Goal: Information Seeking & Learning: Find specific page/section

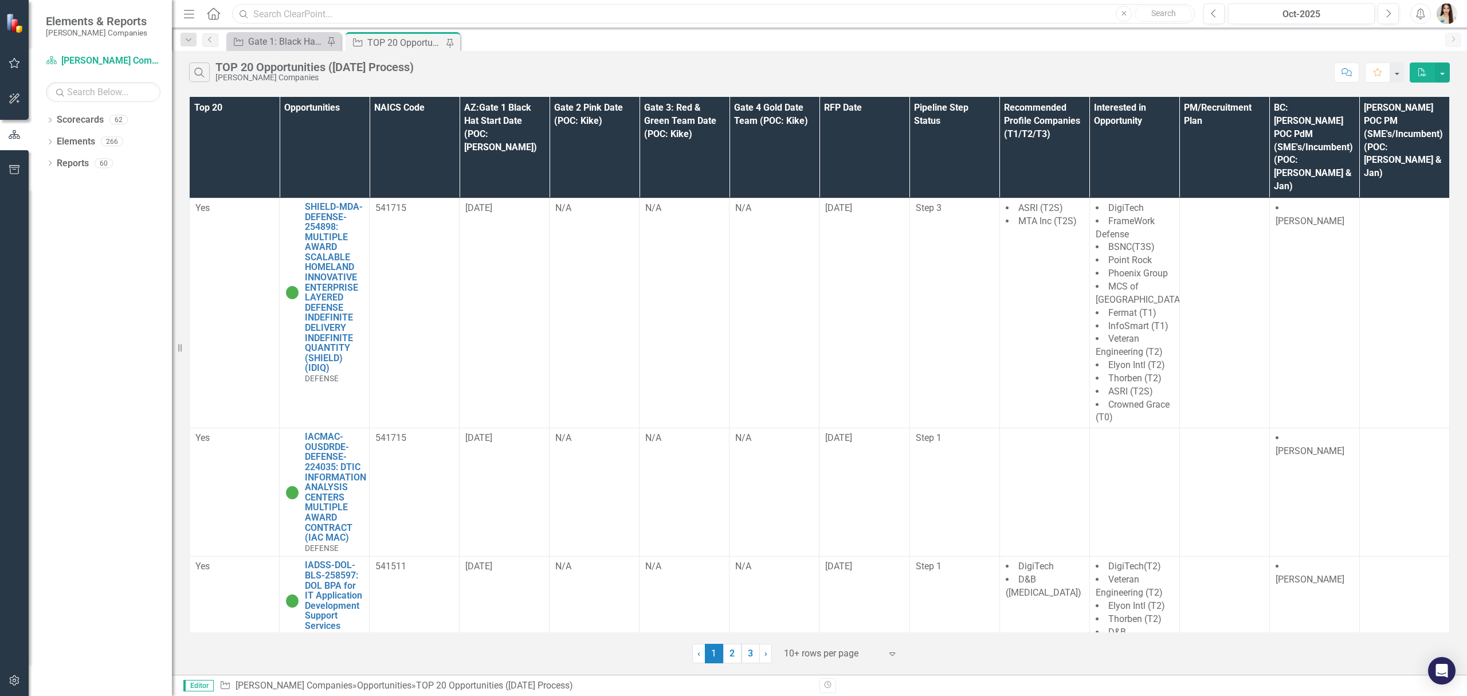
click at [500, 10] on input "text" at bounding box center [713, 14] width 963 height 20
type input "m"
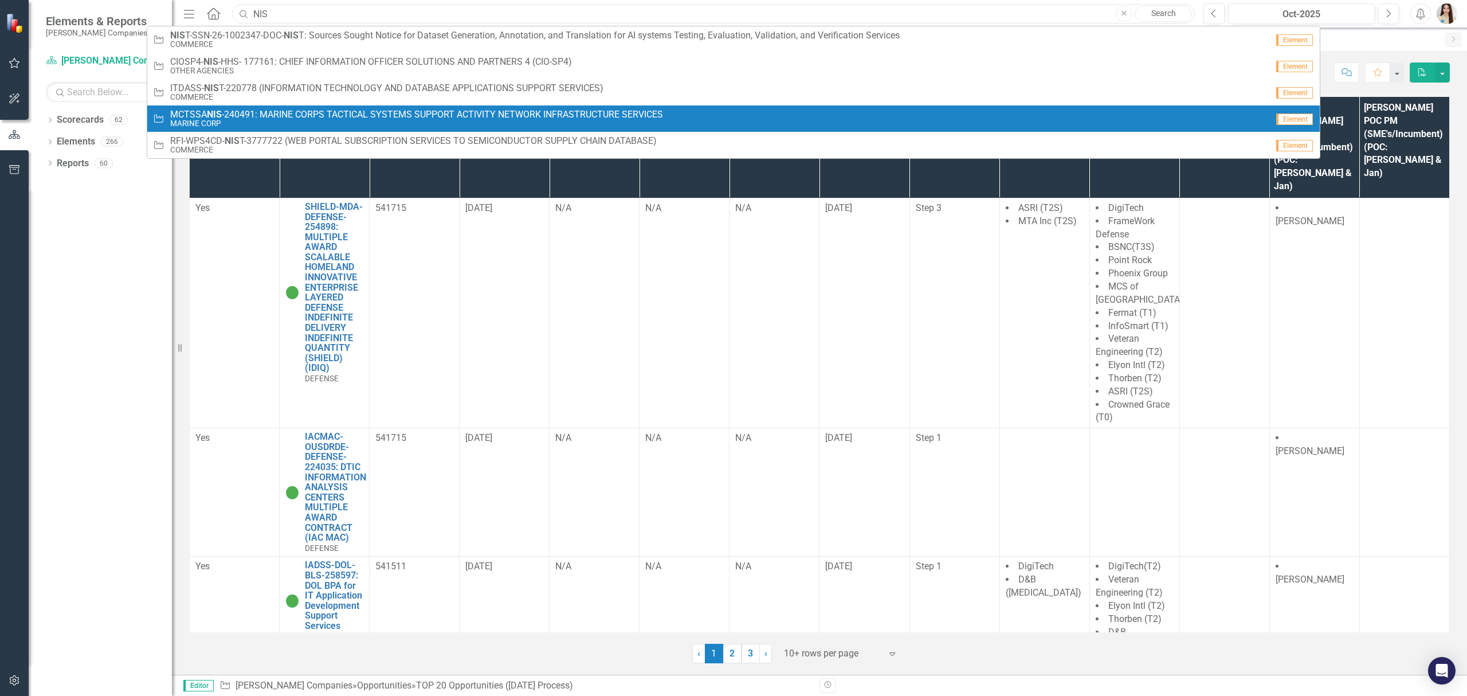
type input "NIS"
click at [260, 117] on span "MCTSSA NIS -240491: MARINE CORPS TACTICAL SYSTEMS SUPPORT ACTIVITY NETWORK INFR…" at bounding box center [416, 114] width 493 height 10
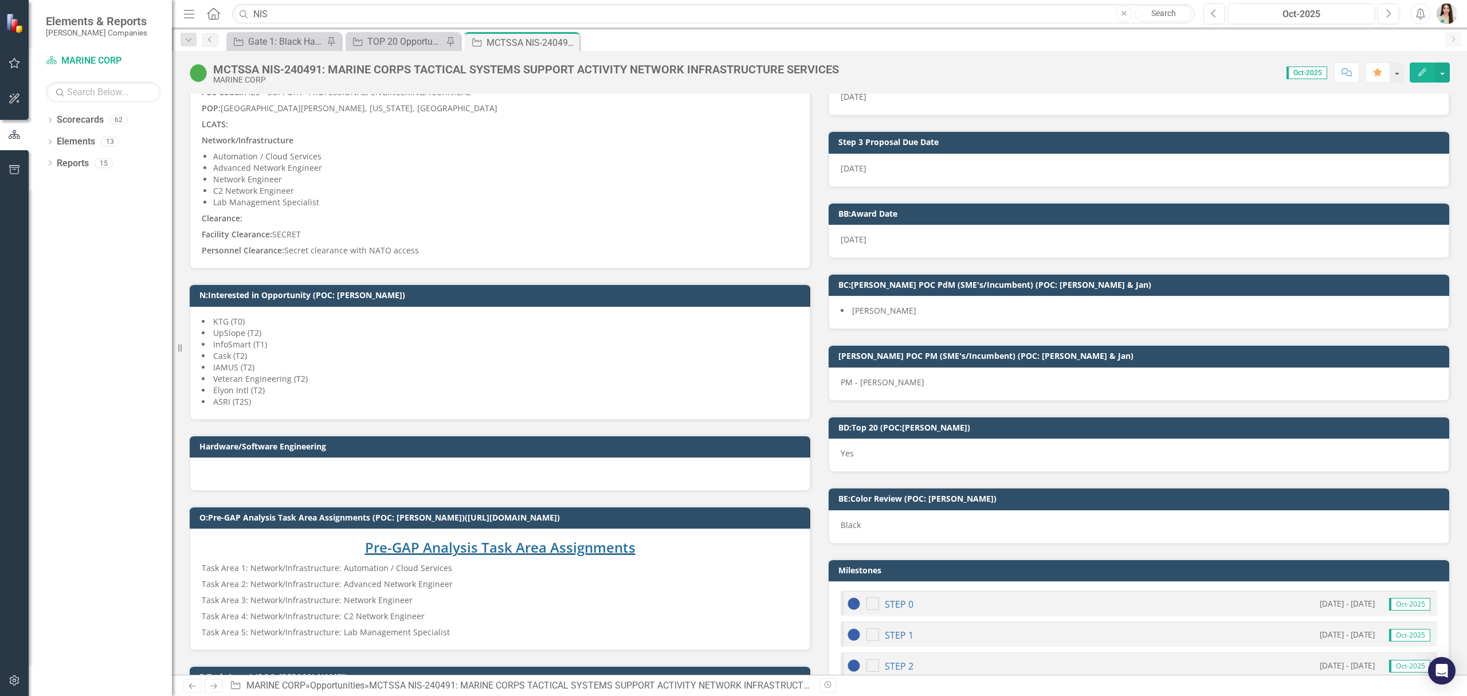
scroll to position [1771, 0]
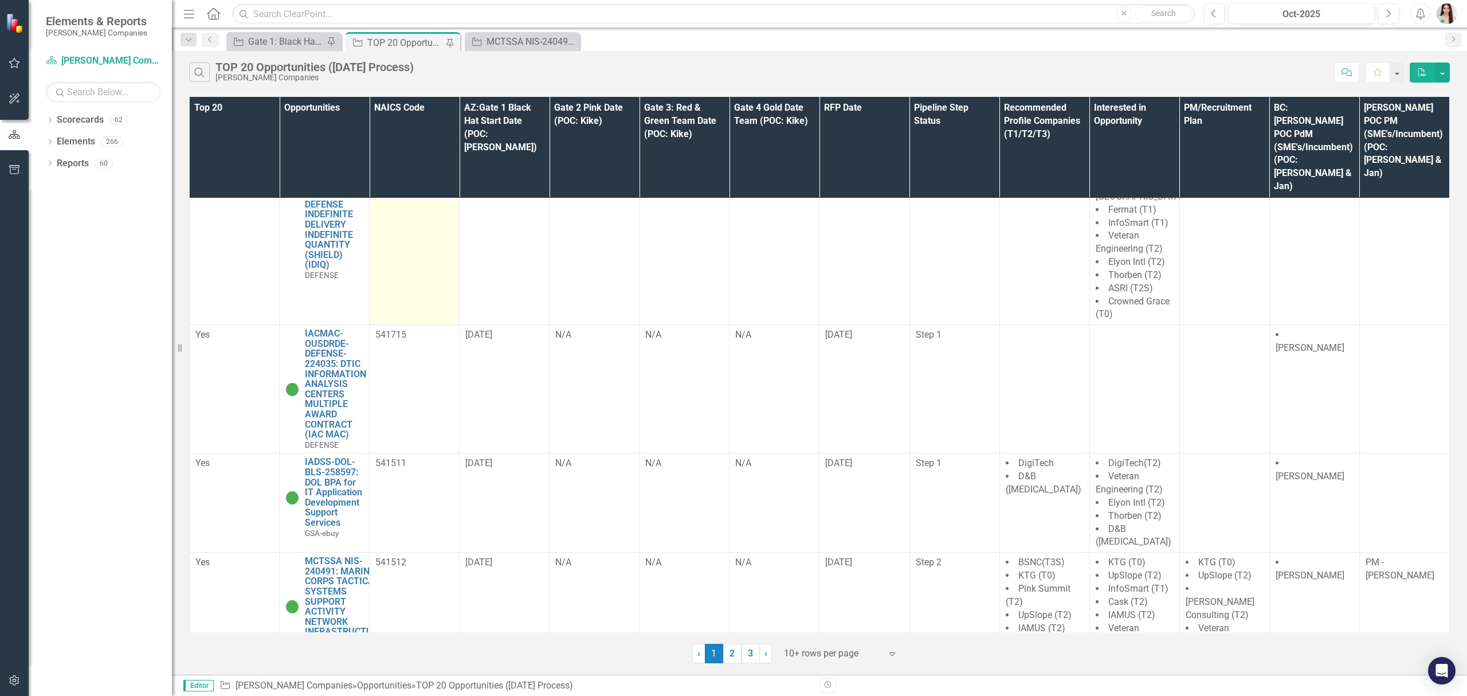
scroll to position [152, 0]
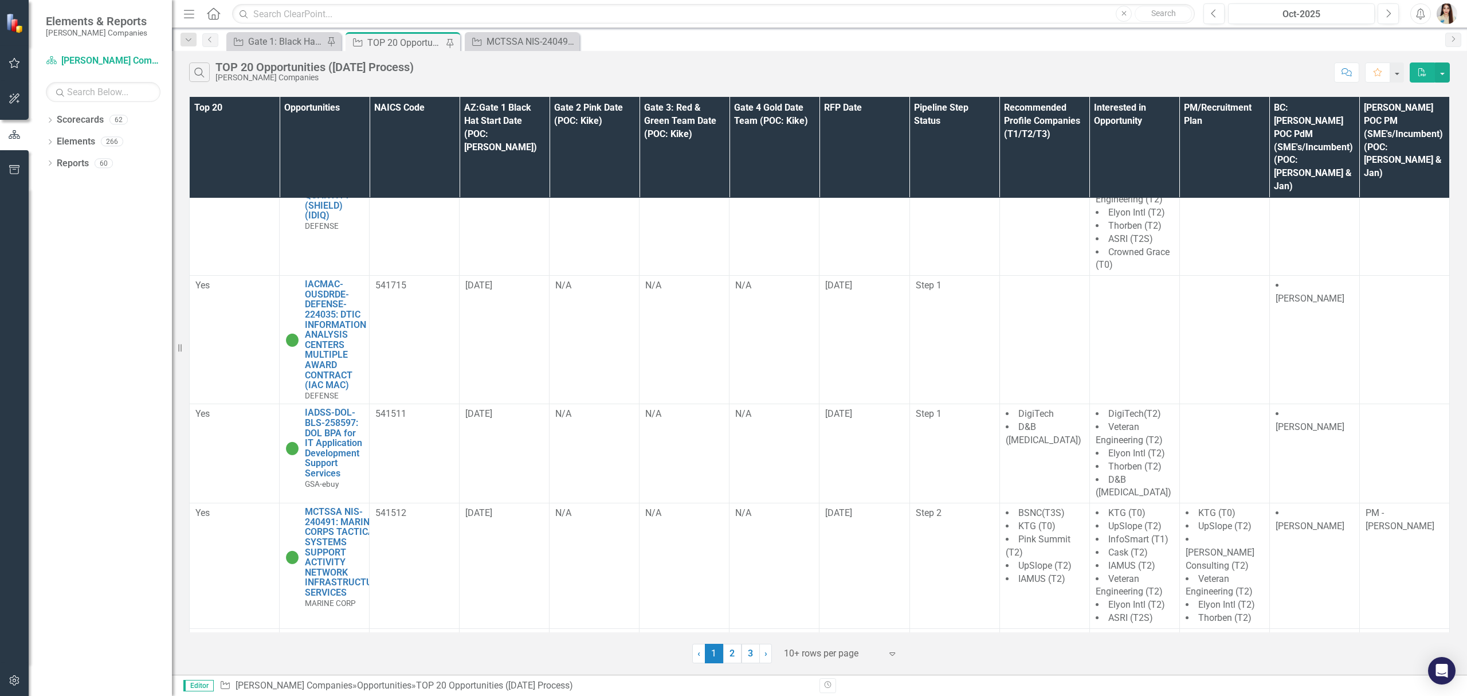
click at [842, 652] on div at bounding box center [832, 653] width 97 height 15
click at [838, 597] on div "50+ rows per page" at bounding box center [844, 596] width 108 height 13
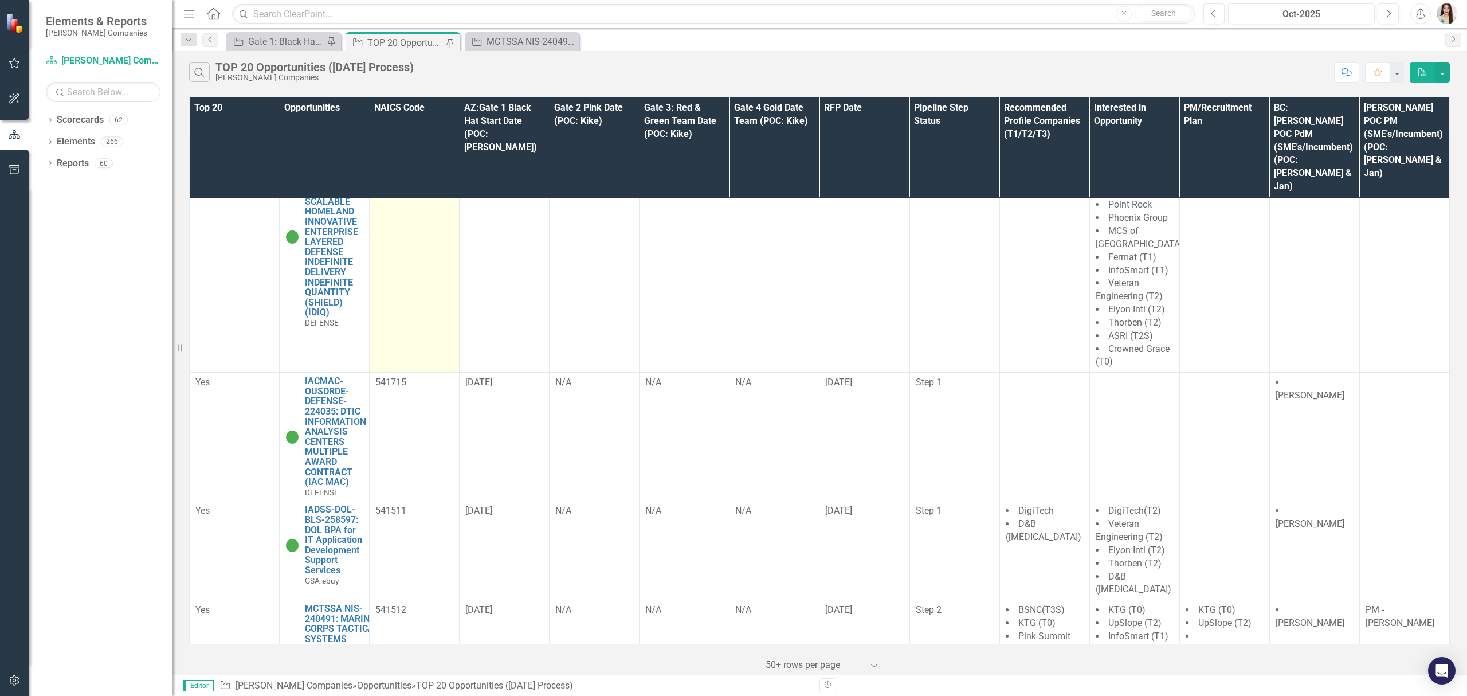
scroll to position [0, 0]
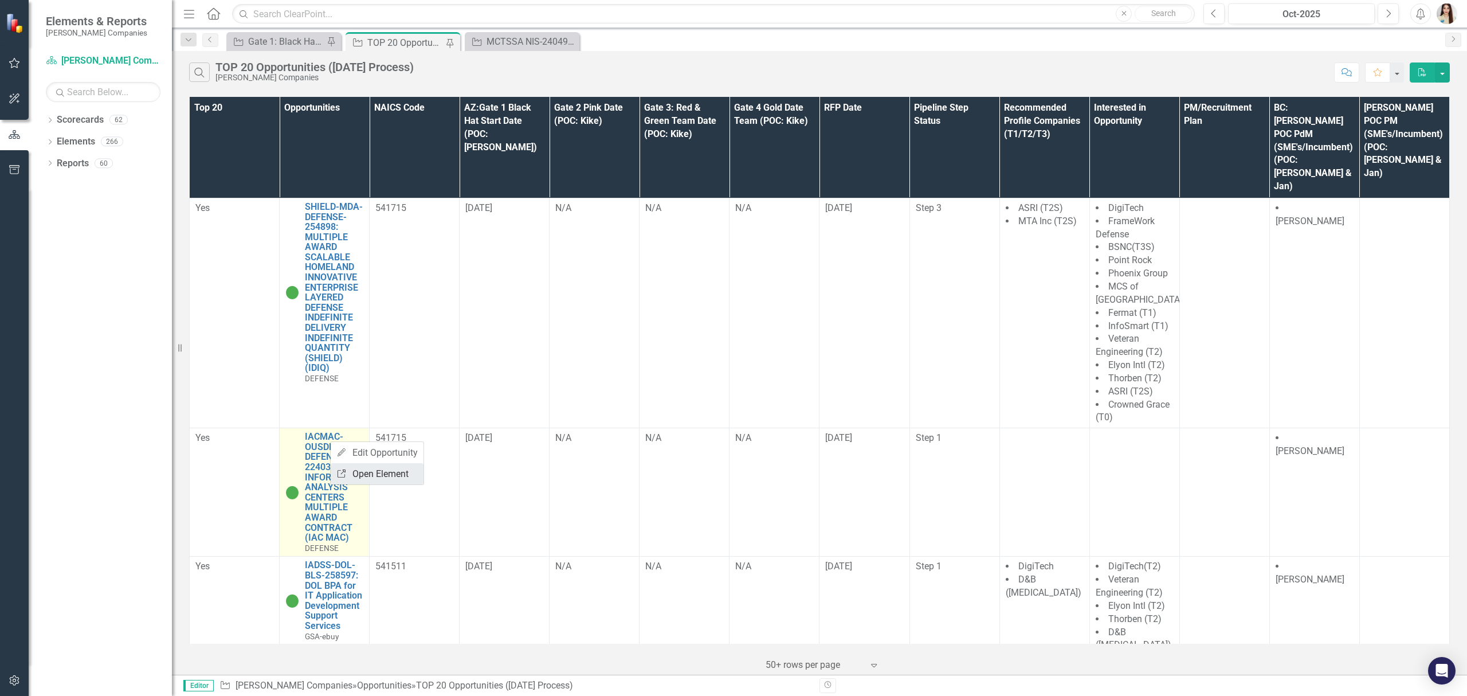
click at [383, 471] on link "Link Open Element" at bounding box center [377, 473] width 93 height 21
click at [0, 0] on link "Link Open Element" at bounding box center [0, 0] width 0 height 0
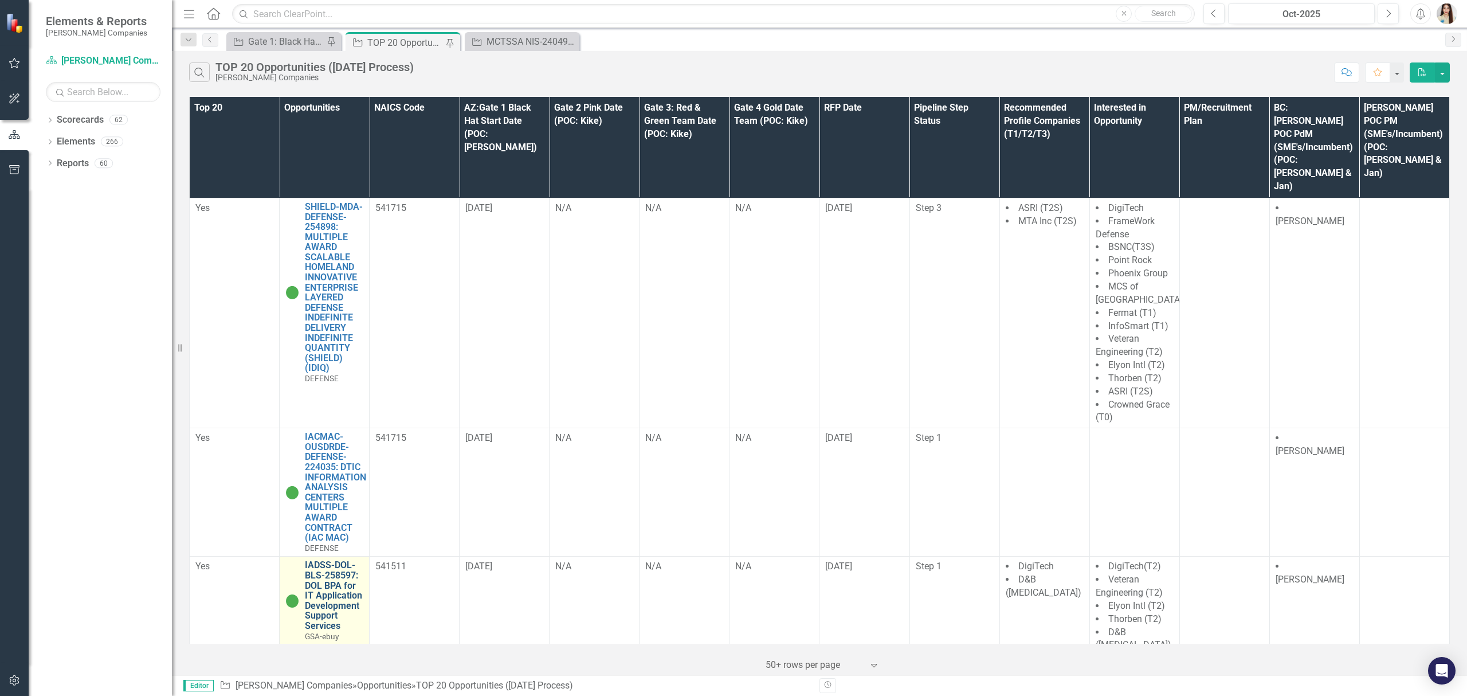
scroll to position [152, 0]
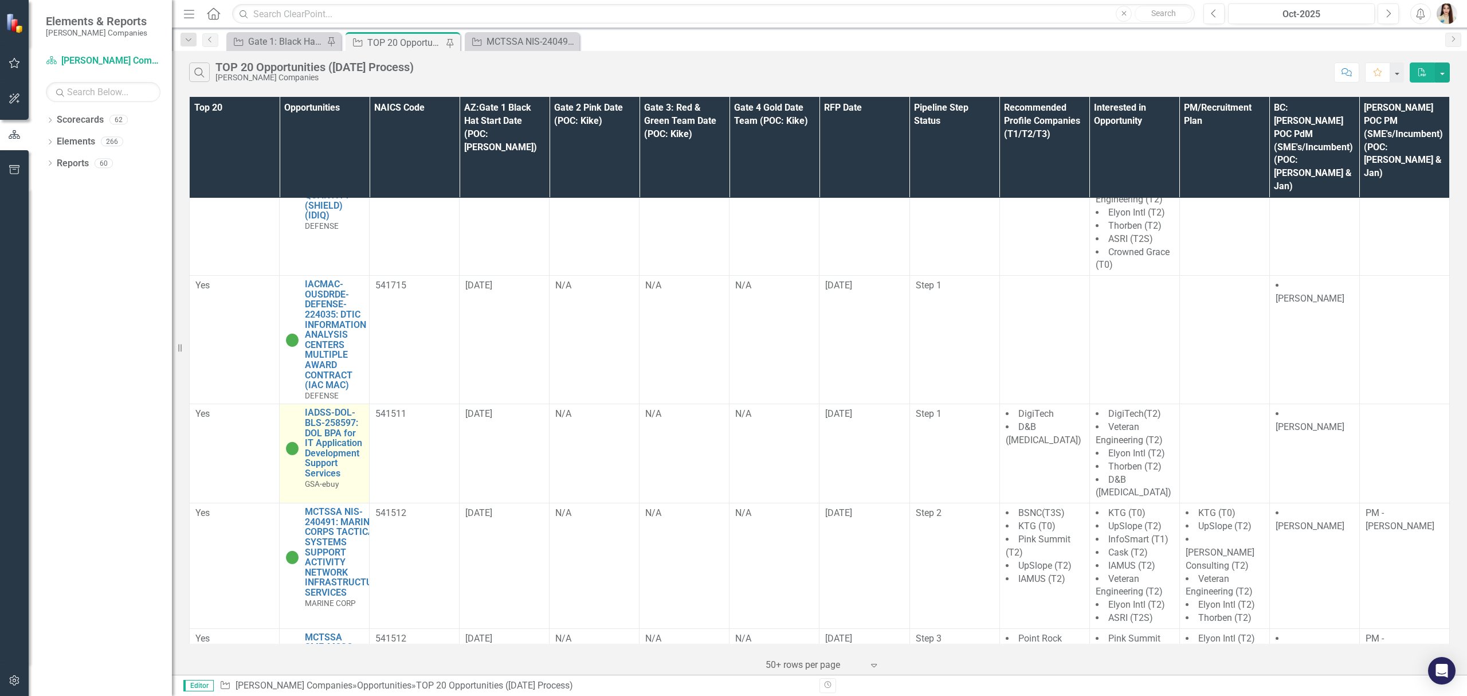
click at [0, 0] on link "Link Open Element" at bounding box center [0, 0] width 0 height 0
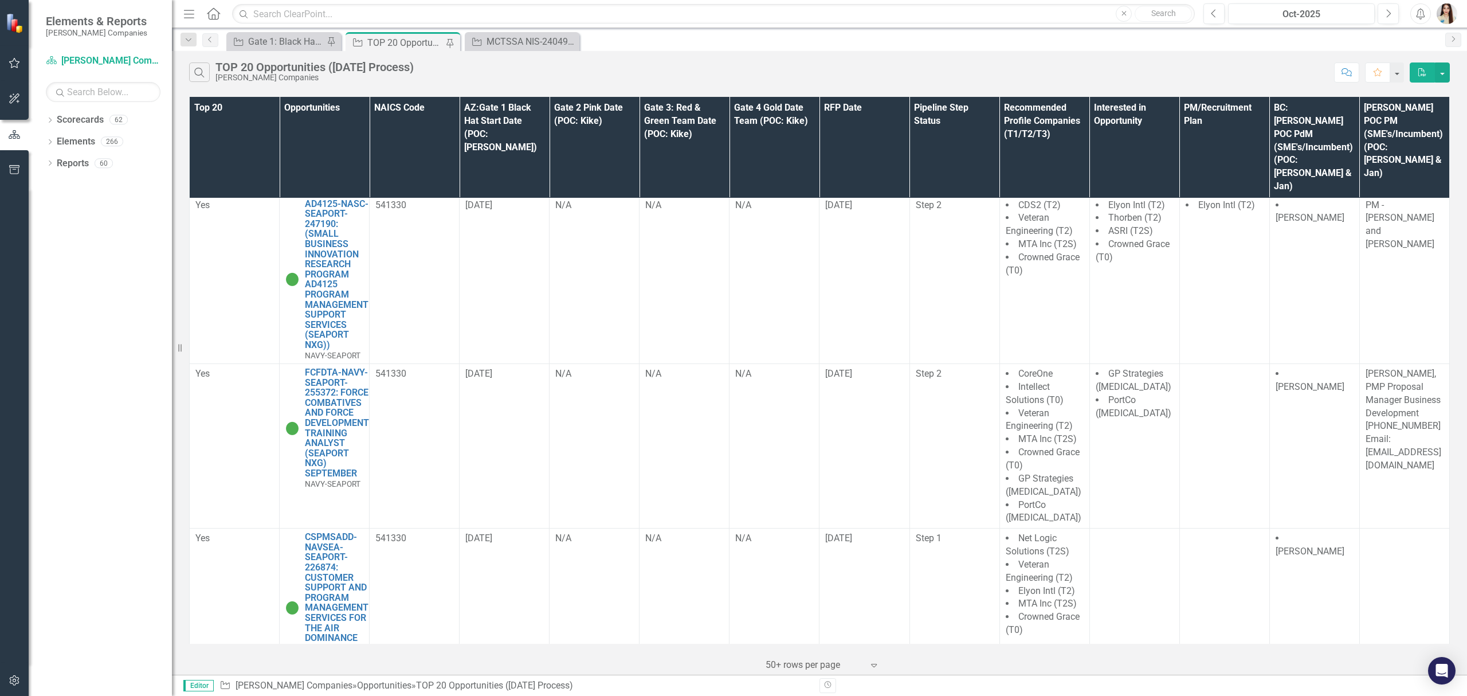
scroll to position [1223, 0]
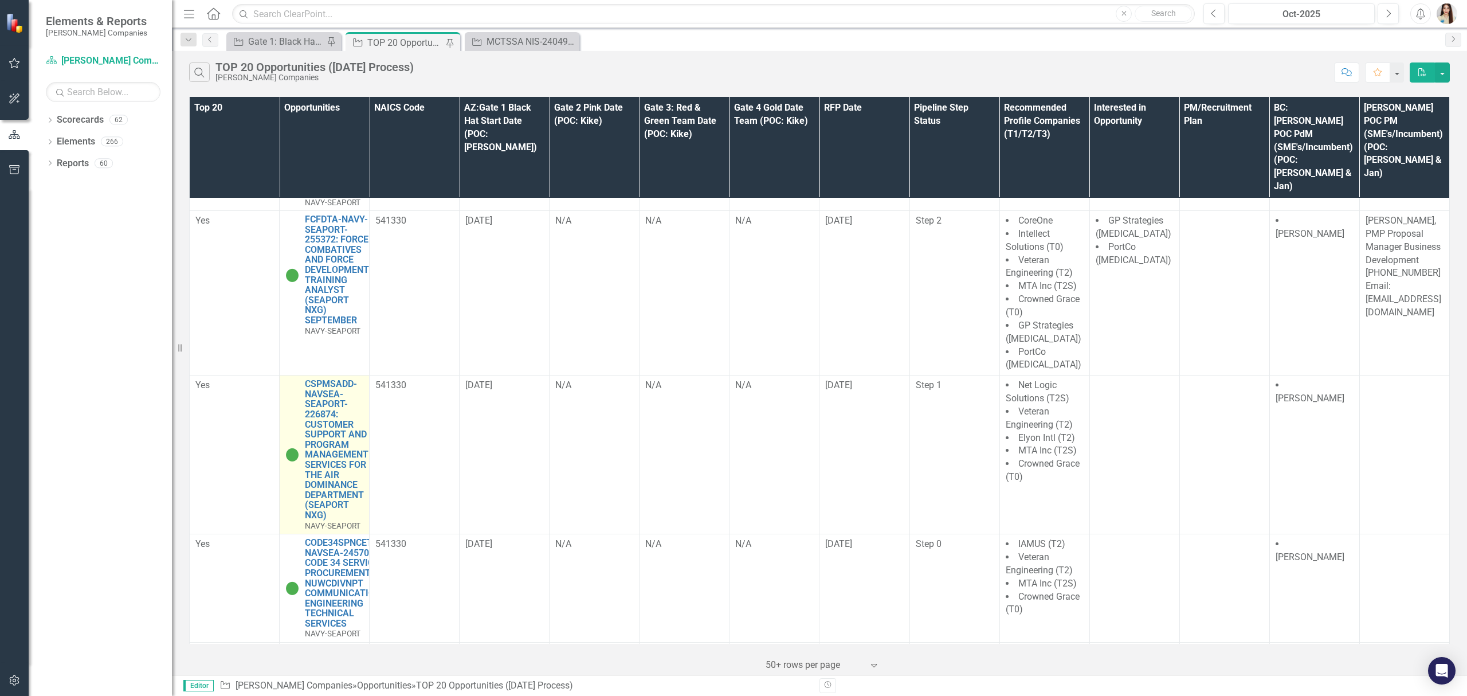
click at [0, 0] on link "Link Open Element" at bounding box center [0, 0] width 0 height 0
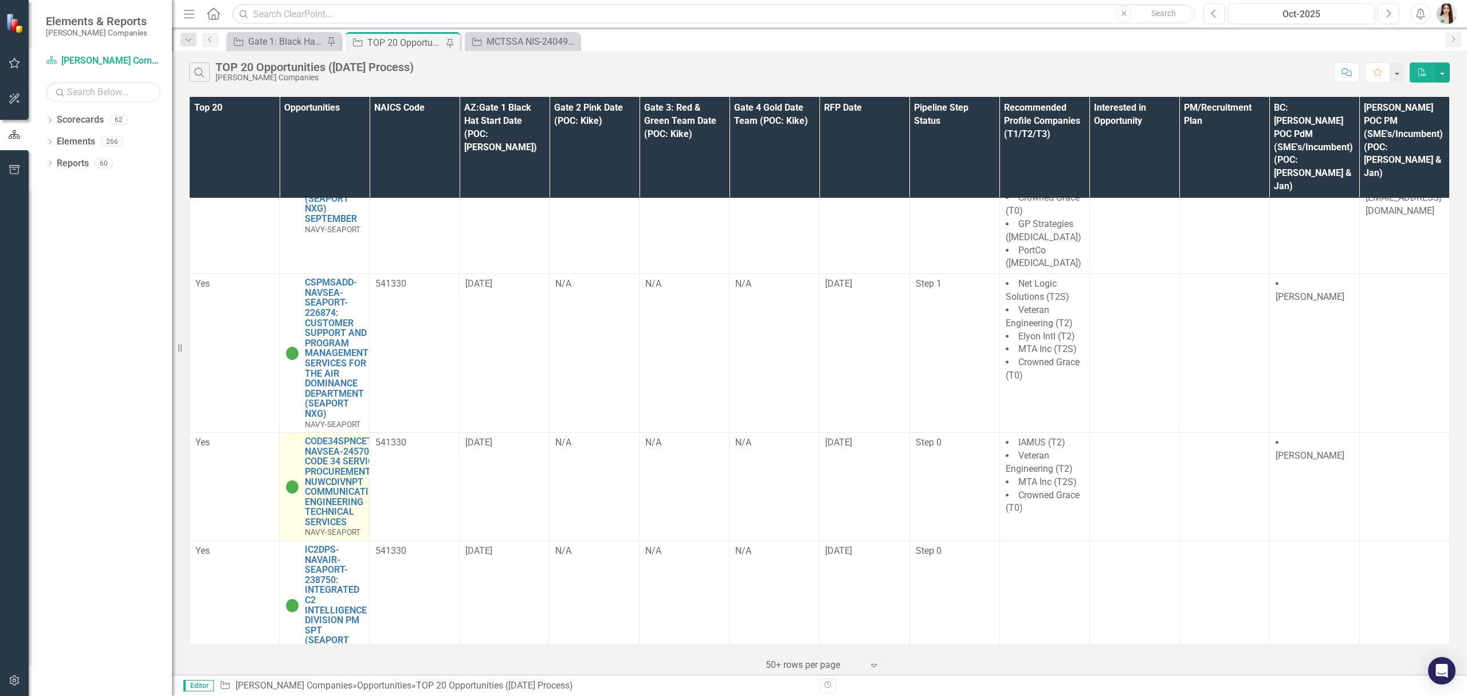
scroll to position [1376, 0]
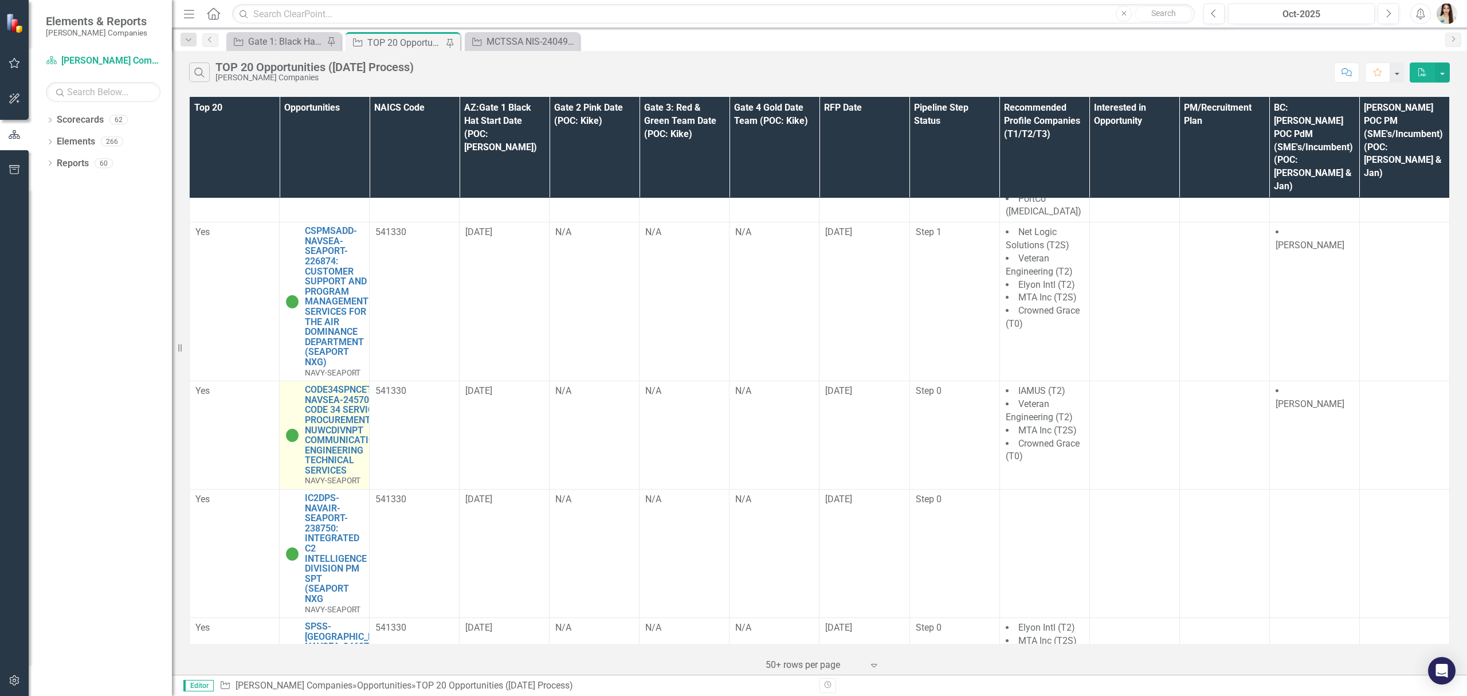
click at [0, 0] on link "Link Open Element" at bounding box center [0, 0] width 0 height 0
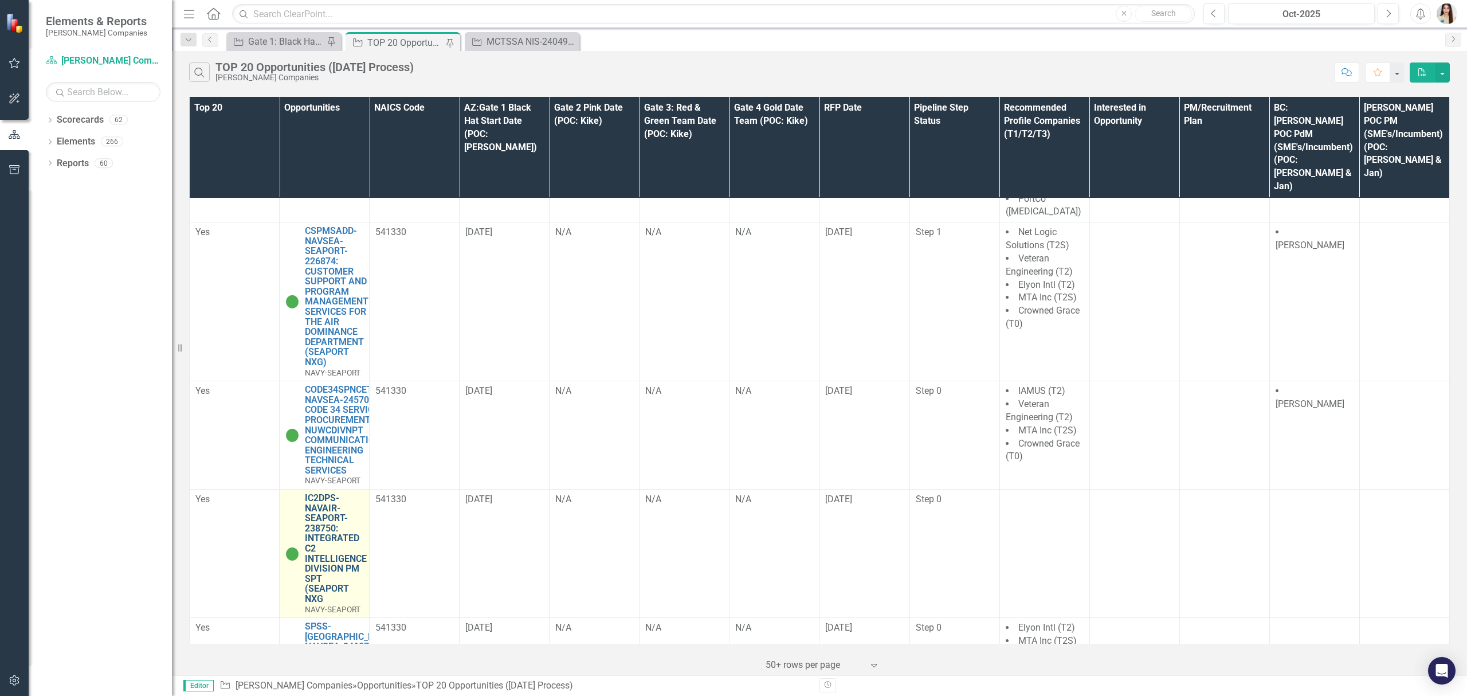
scroll to position [1528, 0]
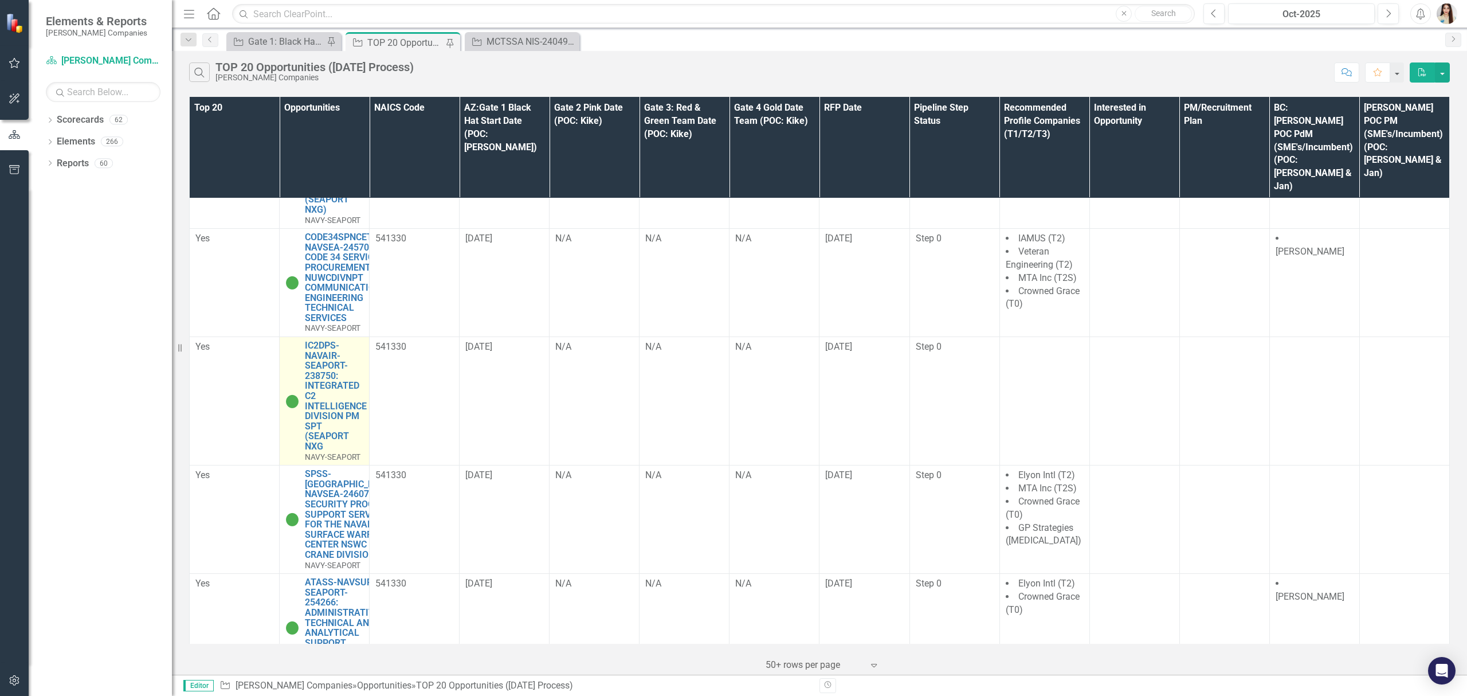
click at [0, 0] on link "Link Open Element" at bounding box center [0, 0] width 0 height 0
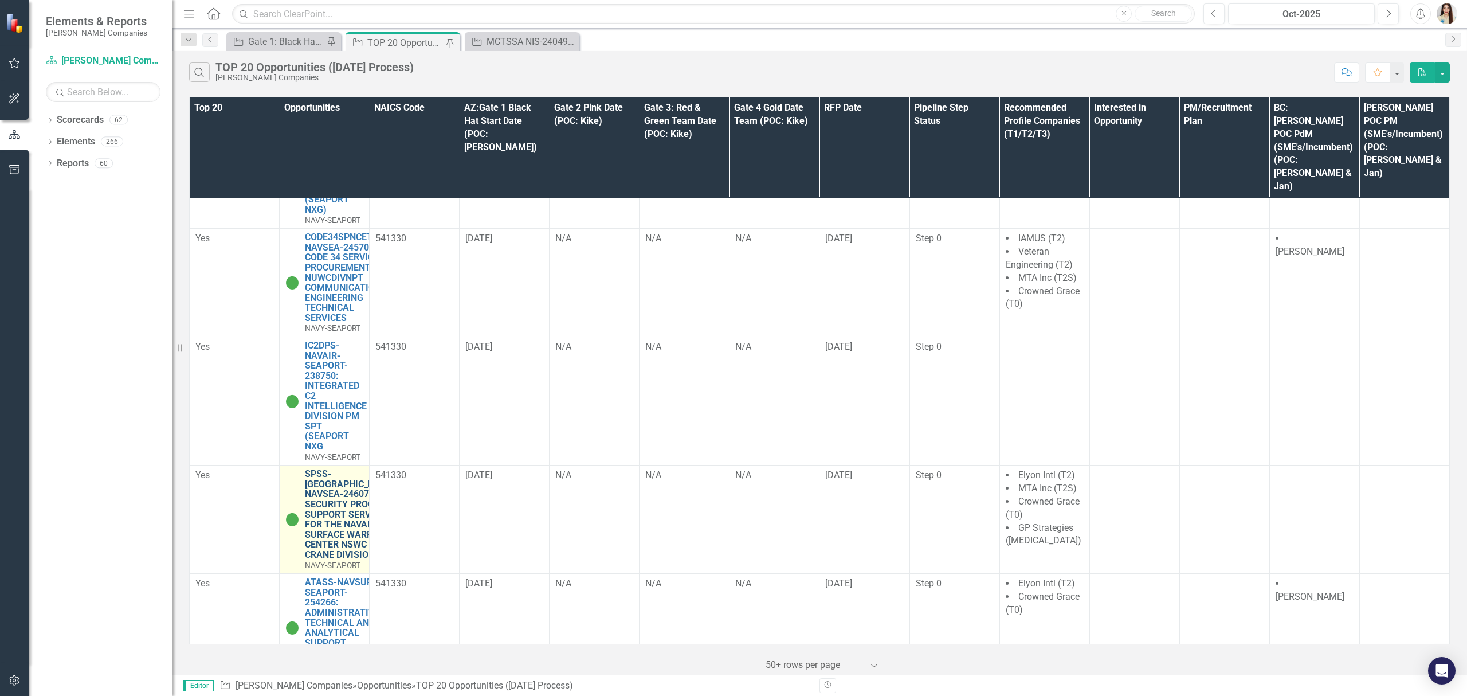
scroll to position [1681, 0]
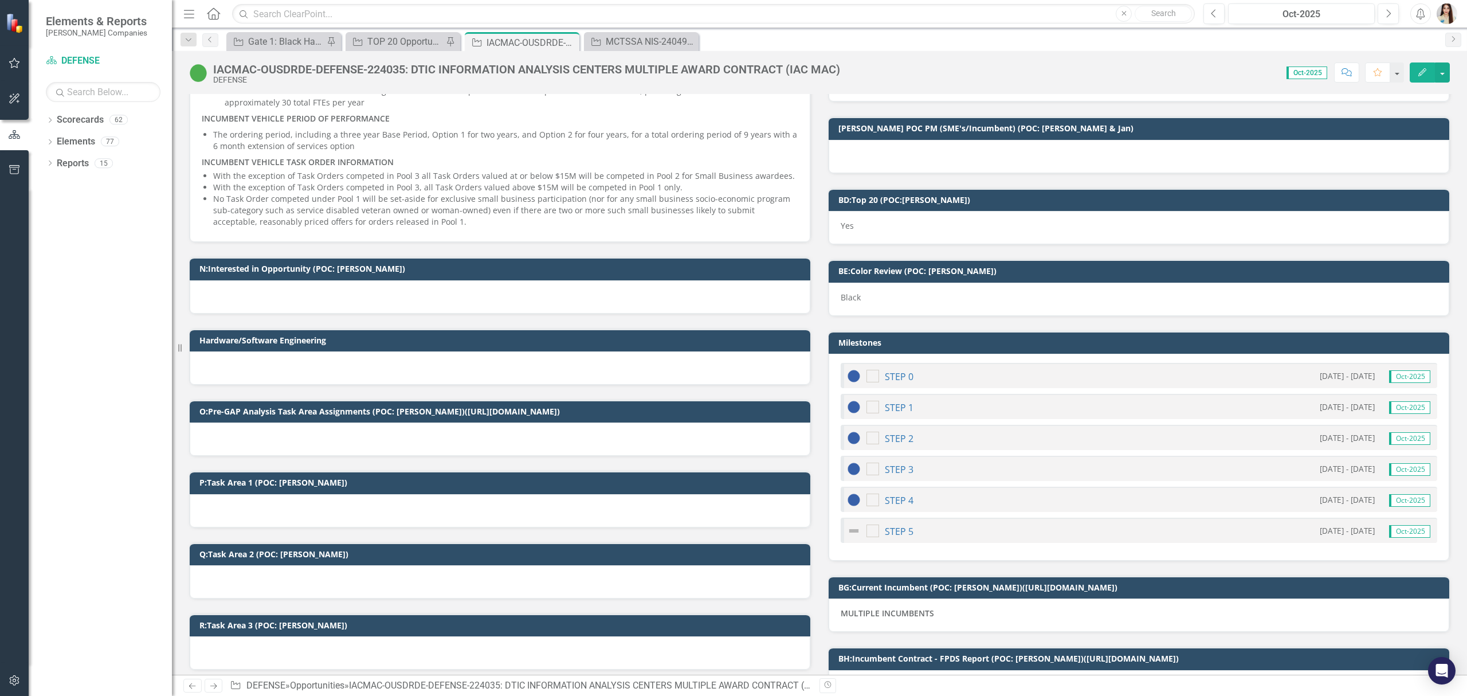
scroll to position [1223, 0]
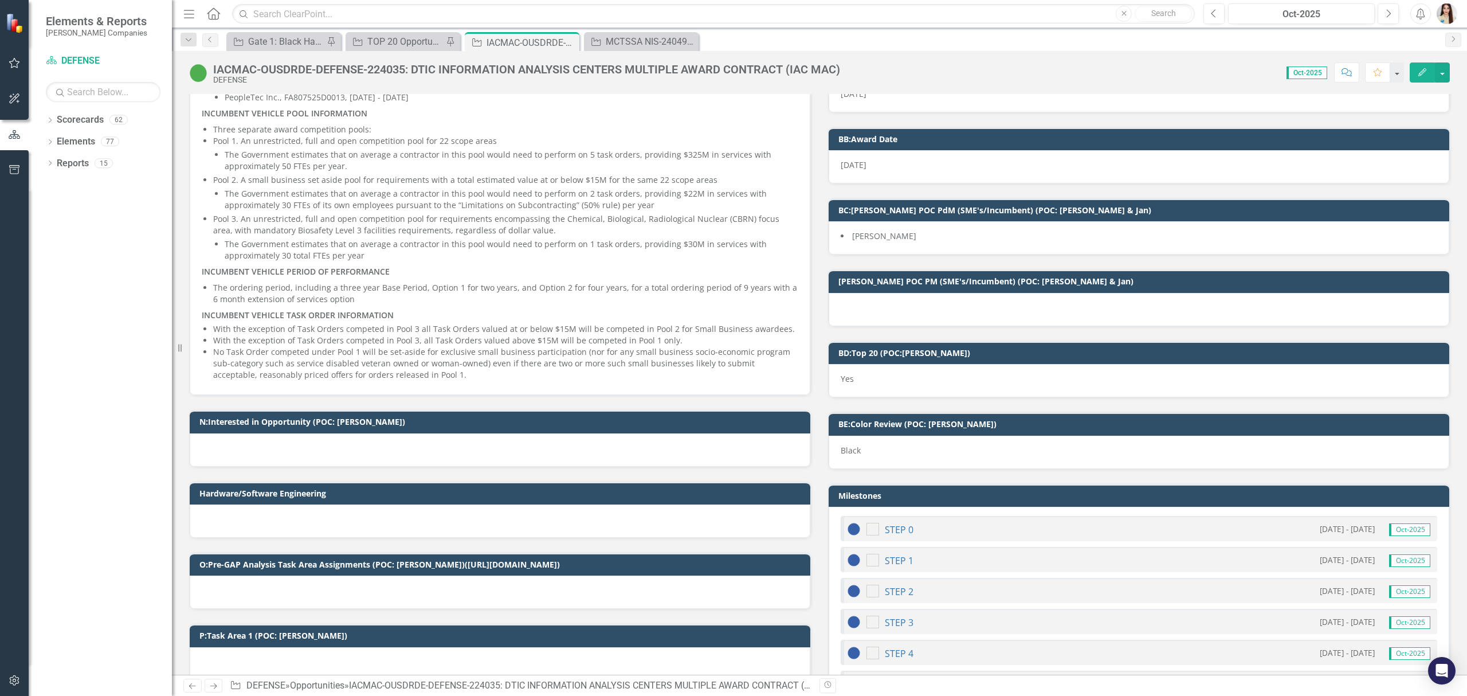
click at [257, 69] on div "IACMAC-OUSDRDE-DEFENSE-224035: DTIC INFORMATION ANALYSIS CENTERS MULTIPLE AWARD…" at bounding box center [526, 69] width 627 height 13
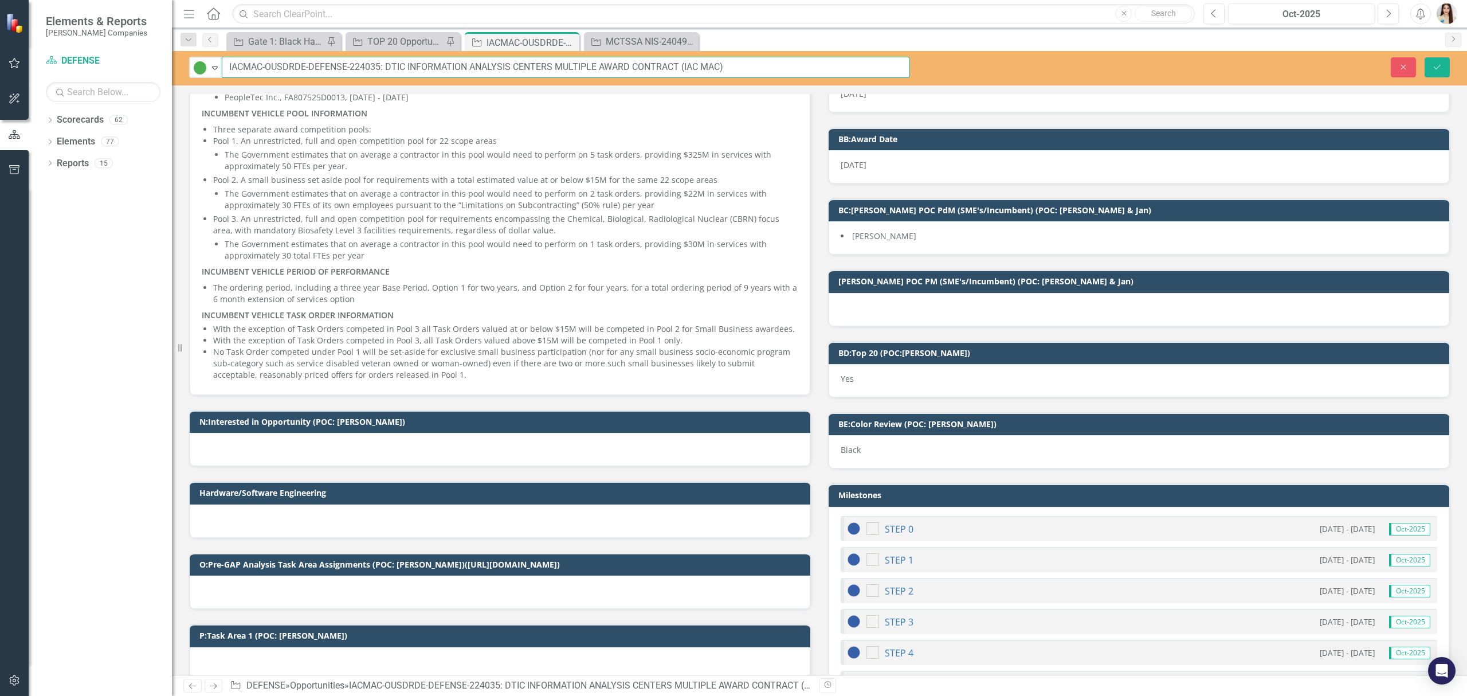
drag, startPoint x: 264, startPoint y: 66, endPoint x: 228, endPoint y: 67, distance: 36.1
click at [228, 67] on input "IACMAC-OUSDRDE-DEFENSE-224035: DTIC INFORMATION ANALYSIS CENTERS MULTIPLE AWARD…" at bounding box center [566, 67] width 688 height 21
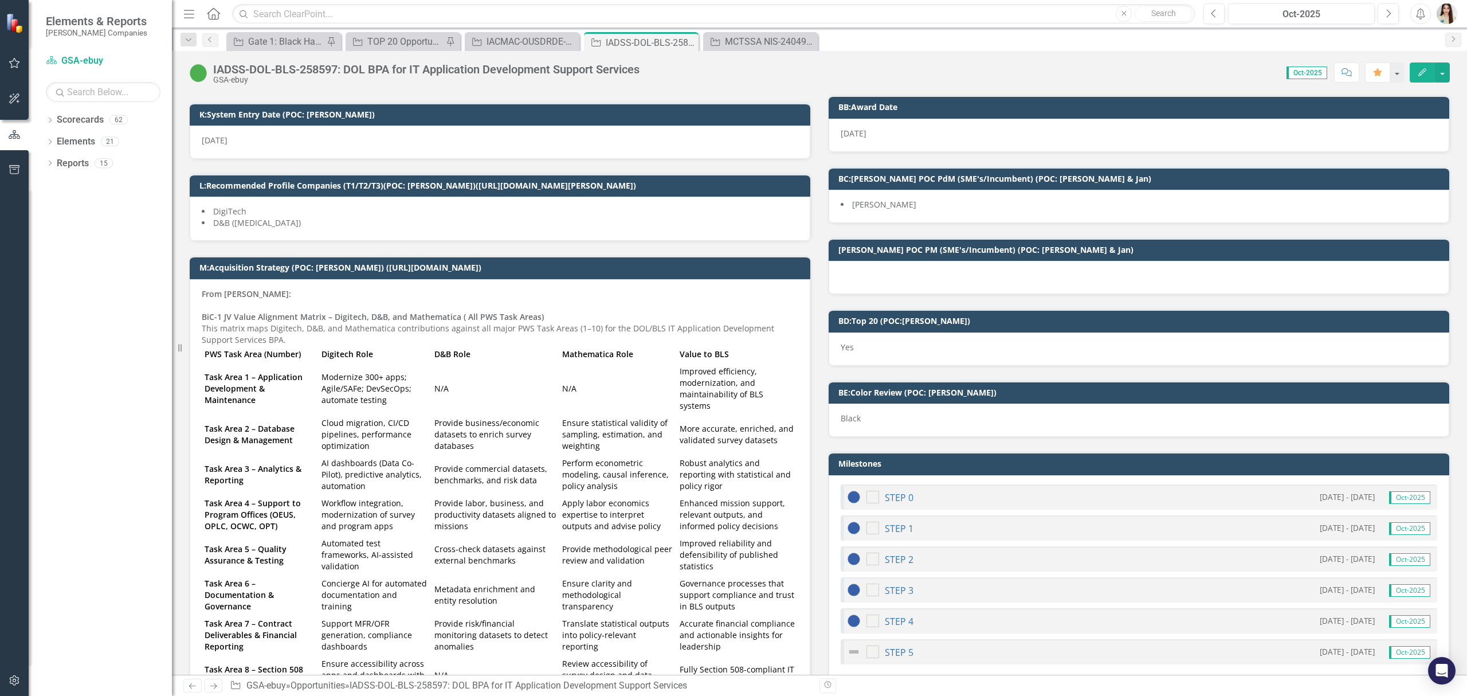
scroll to position [1070, 0]
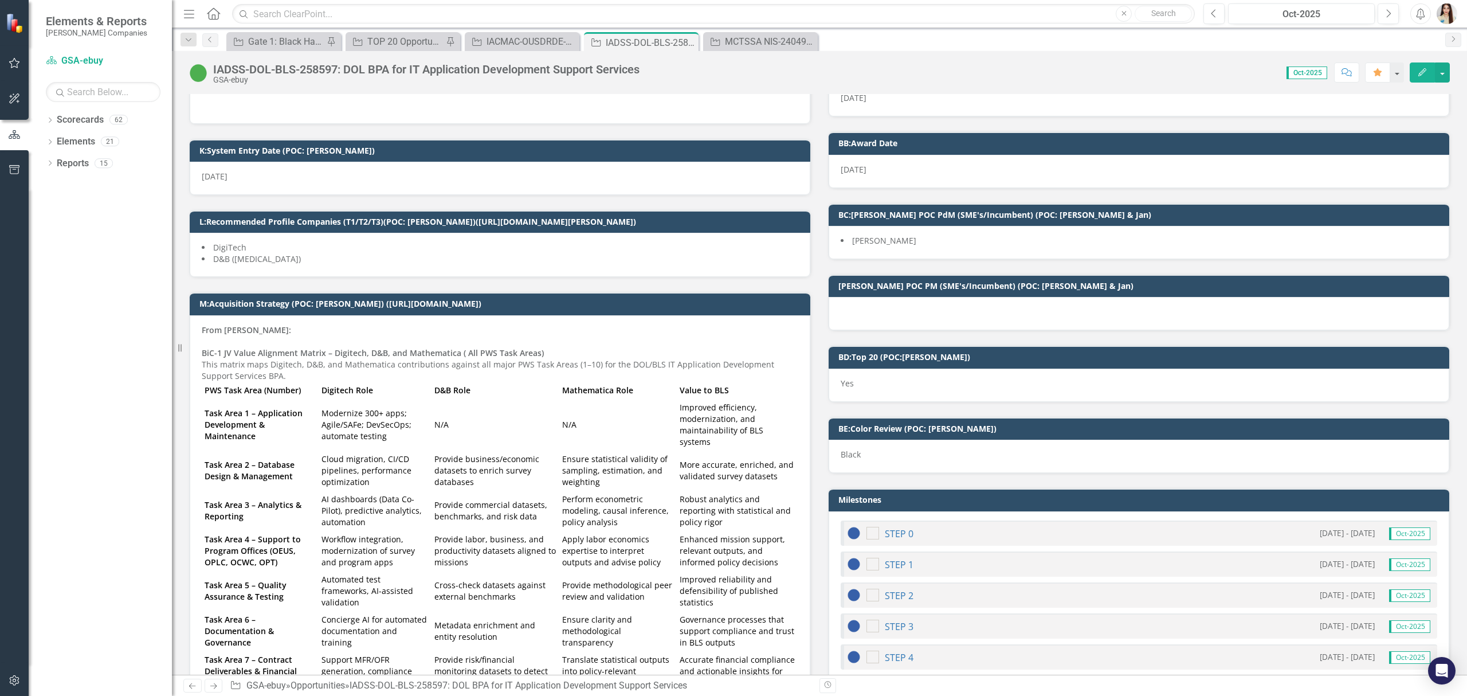
click at [269, 71] on div "IADSS-DOL-BLS-258597: DOL BPA for IT Application Development Support Services" at bounding box center [426, 69] width 426 height 13
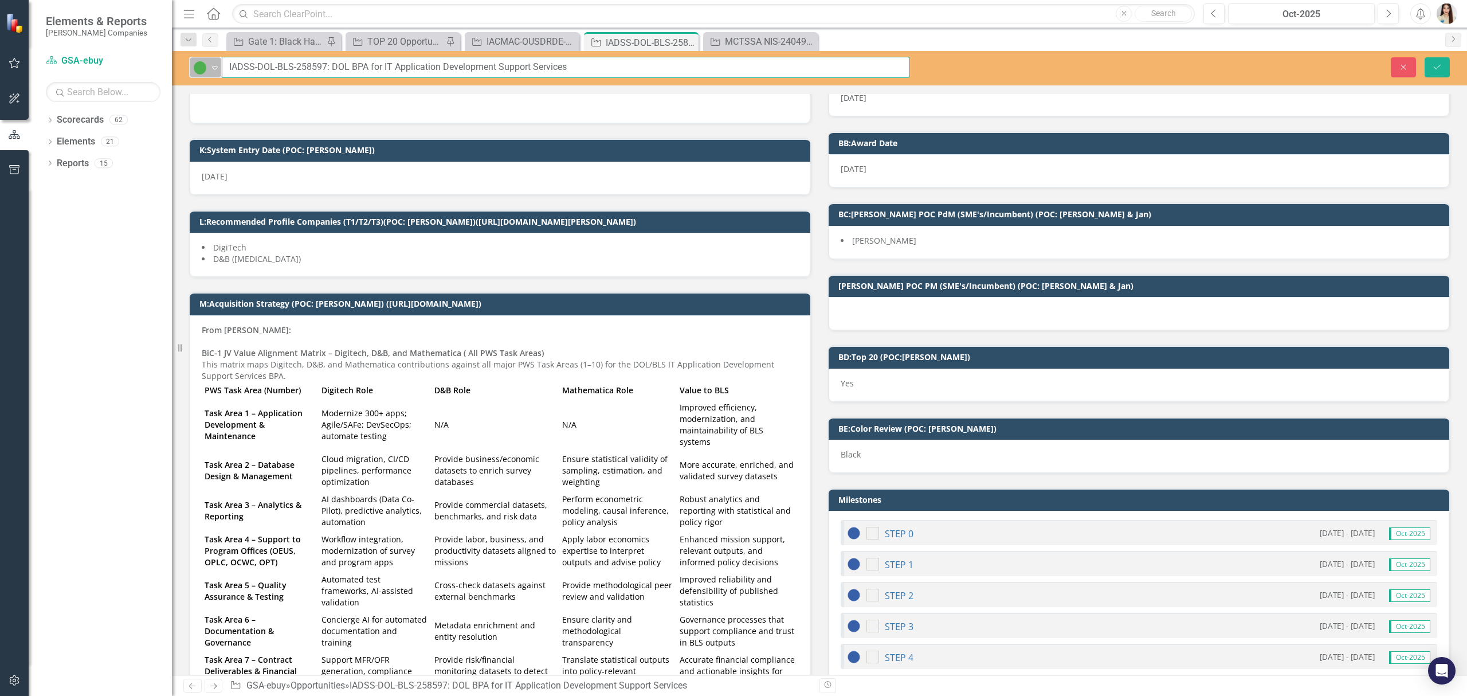
drag, startPoint x: 295, startPoint y: 65, endPoint x: 195, endPoint y: 61, distance: 99.8
click at [195, 61] on div "Active Expand IADSS-DOL-BLS-258597: DOL BPA for IT Application Development Supp…" at bounding box center [549, 67] width 721 height 21
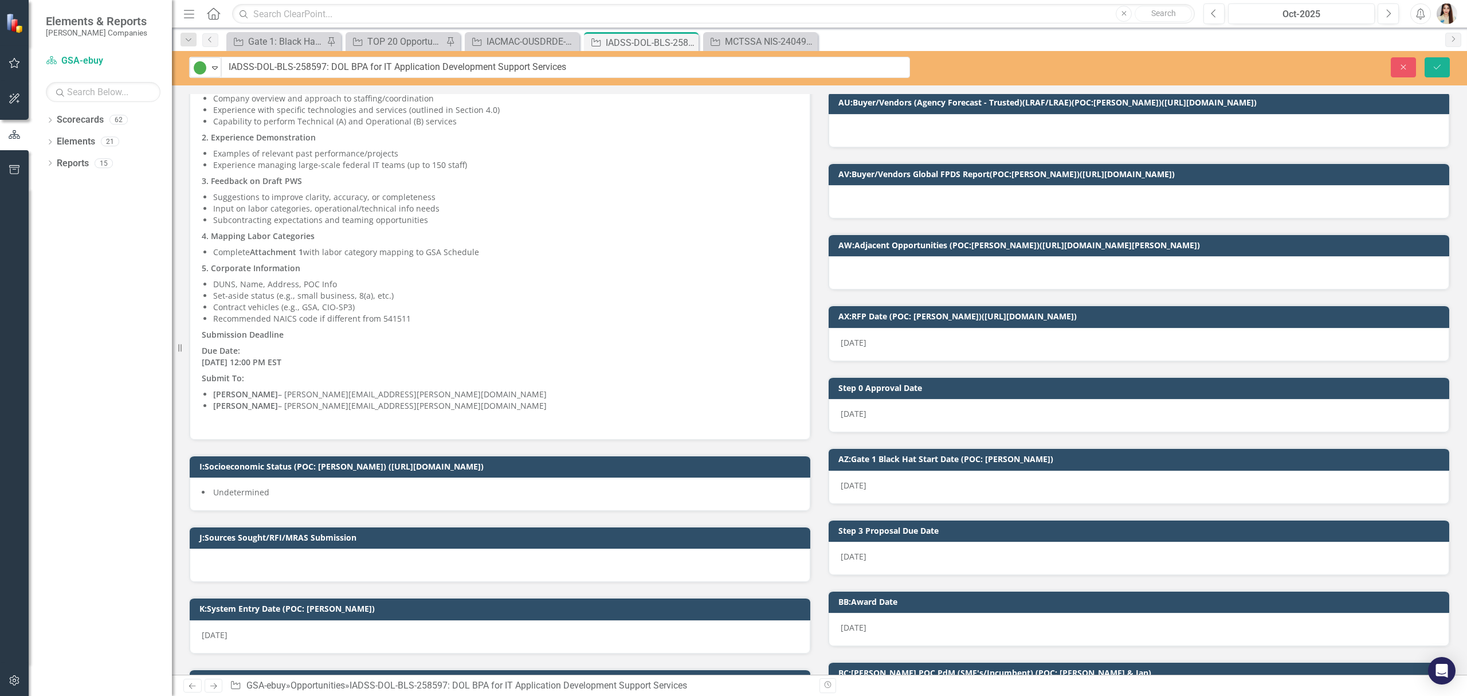
click at [1423, 66] on div "Close Save" at bounding box center [1197, 67] width 523 height 20
click at [1408, 70] on button "Close" at bounding box center [1403, 67] width 25 height 20
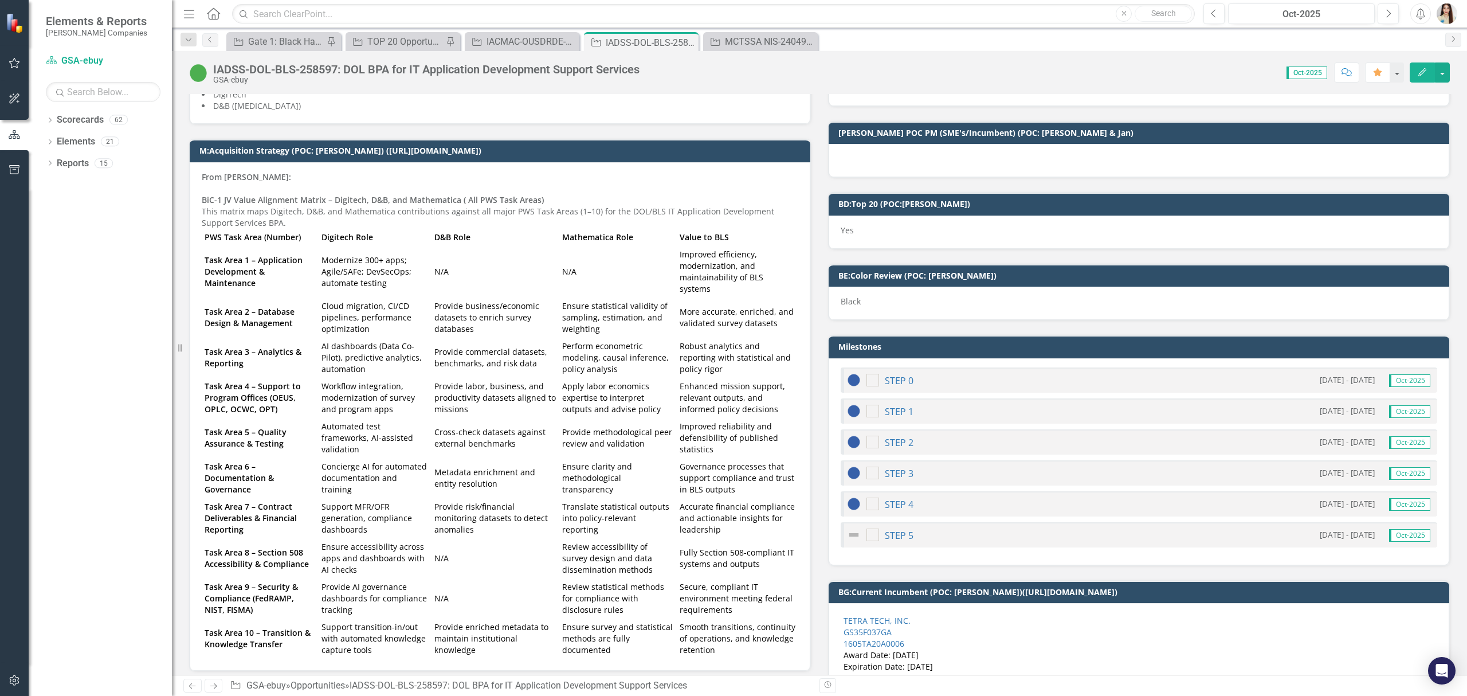
scroll to position [917, 0]
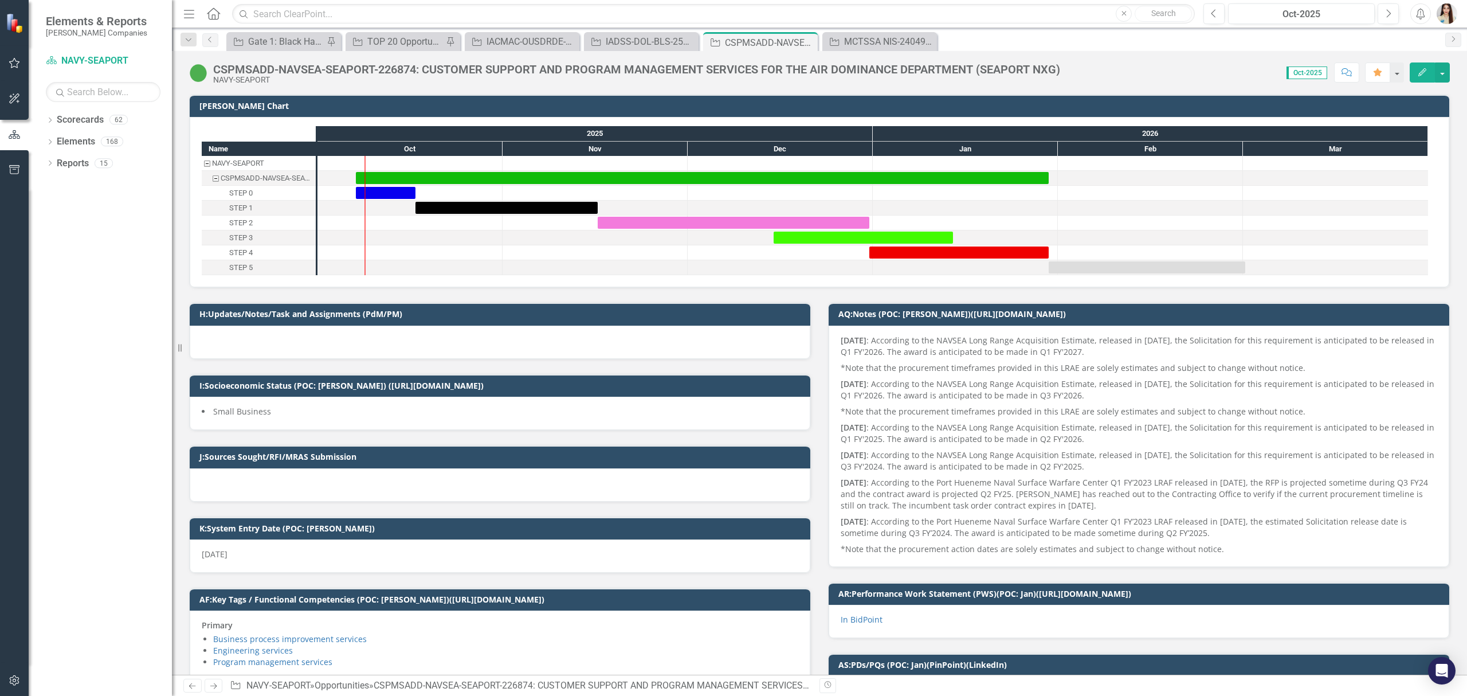
click at [251, 76] on div "NAVY-SEAPORT" at bounding box center [636, 80] width 847 height 9
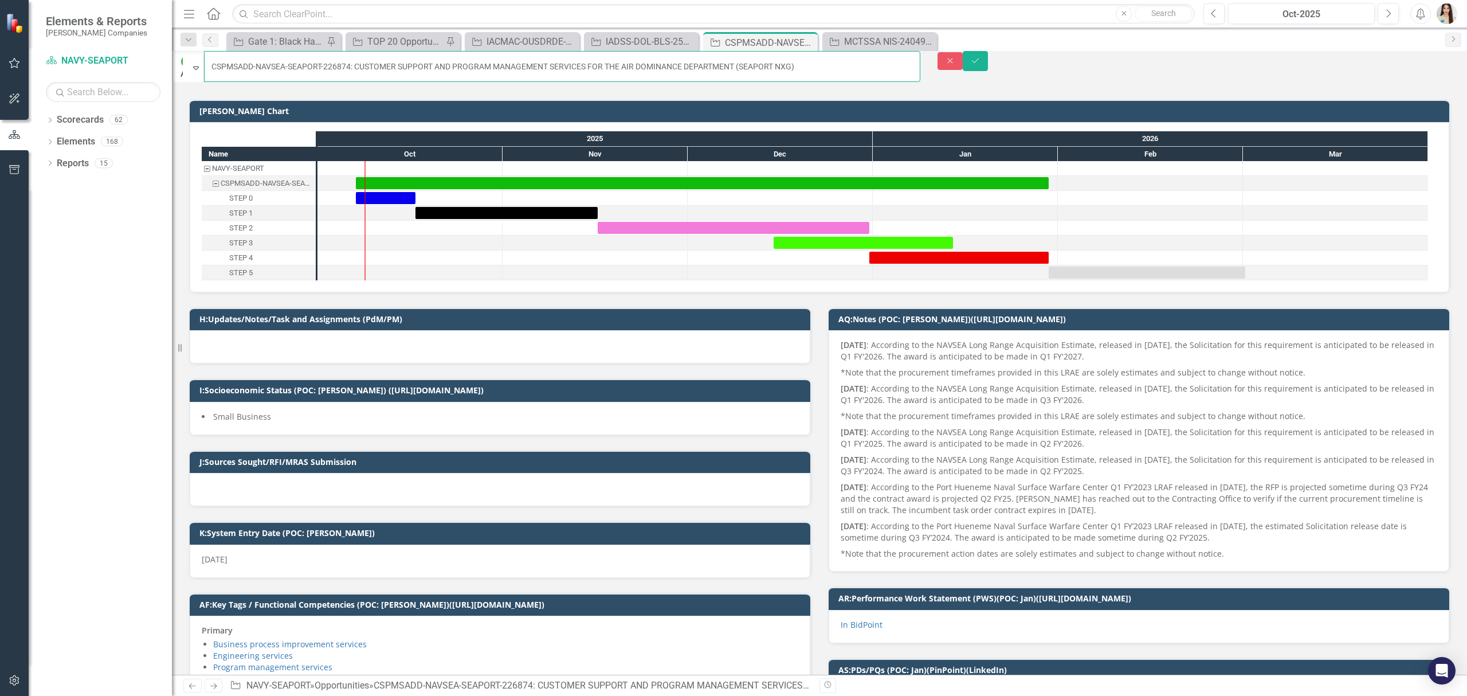
drag, startPoint x: 276, startPoint y: 65, endPoint x: 225, endPoint y: 66, distance: 51.0
click at [225, 66] on input "CSPMSADD-NAVSEA-SEAPORT-226874: CUSTOMER SUPPORT AND PROGRAM MANAGEMENT SERVICE…" at bounding box center [562, 66] width 717 height 31
drag, startPoint x: 1408, startPoint y: 58, endPoint x: 956, endPoint y: 354, distance: 539.9
click at [963, 58] on button "Close" at bounding box center [950, 61] width 25 height 18
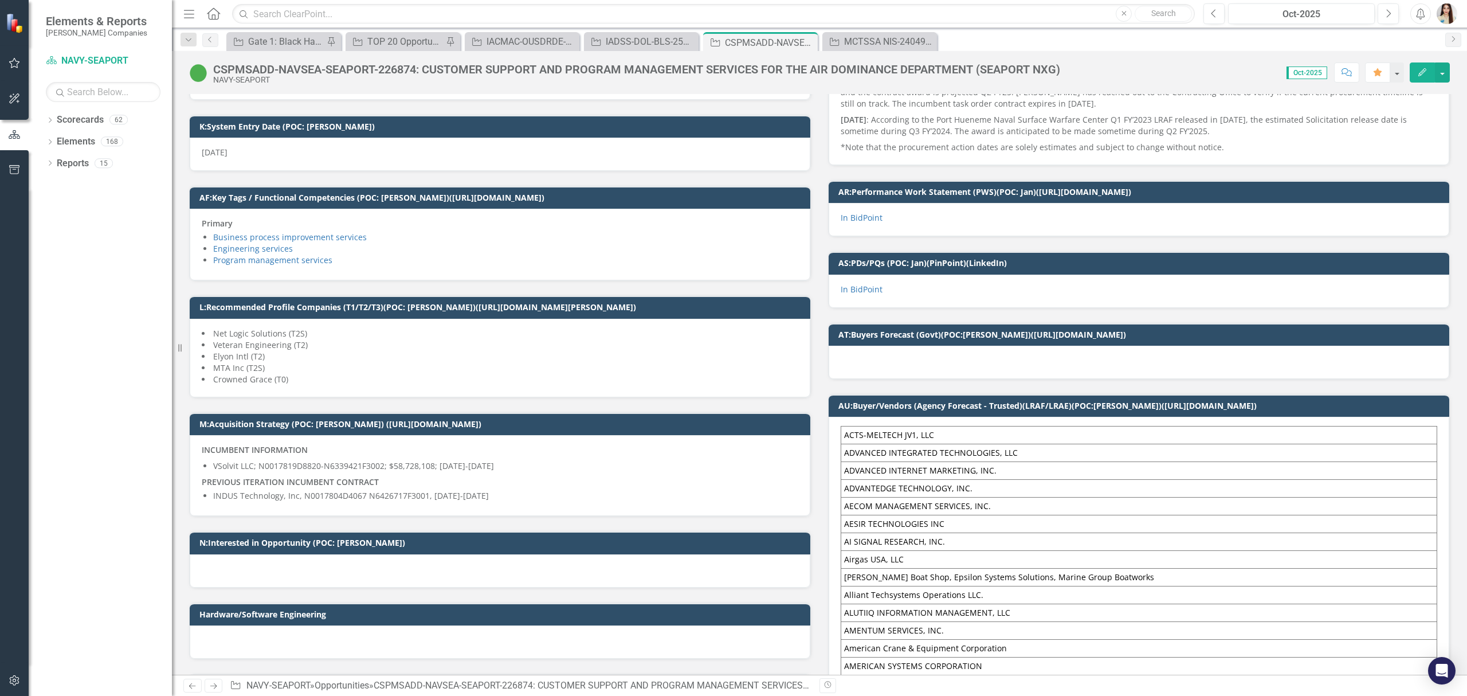
scroll to position [459, 0]
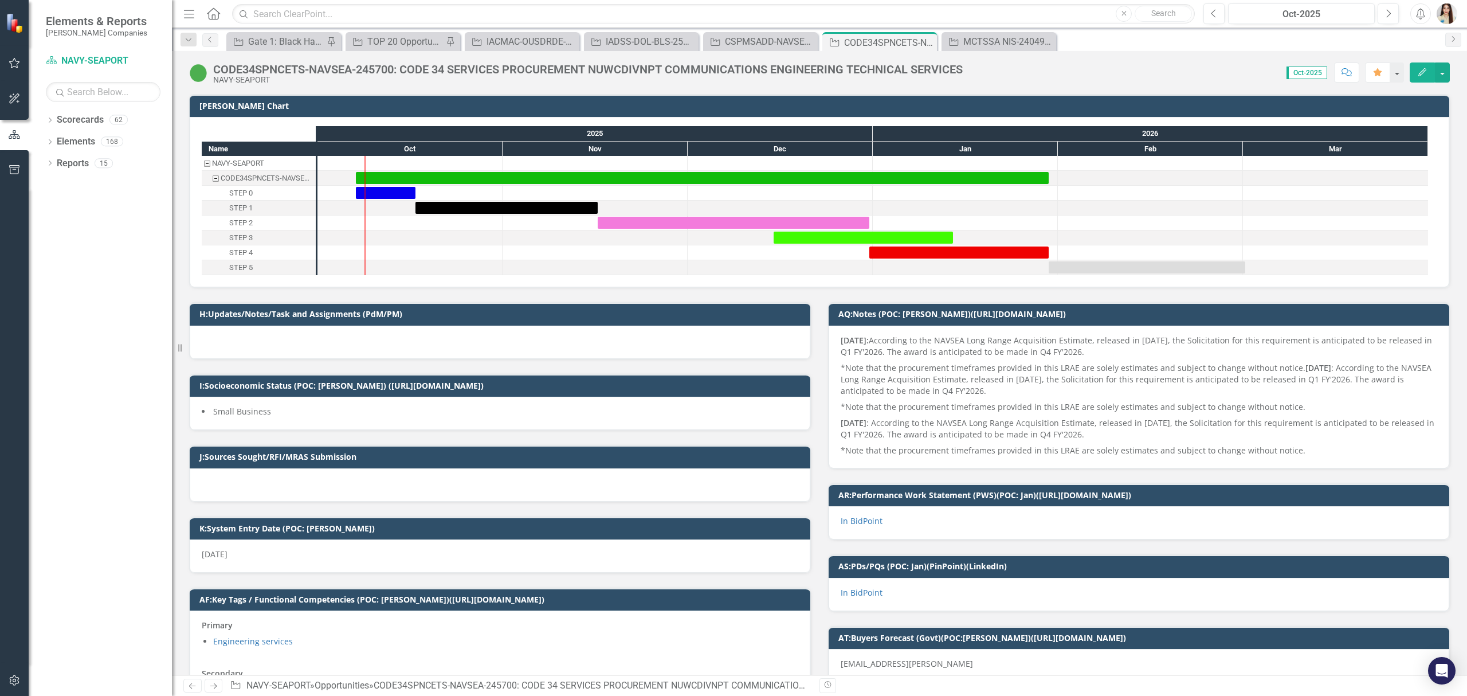
click at [260, 69] on div "CODE34SPNCETS-NAVSEA-245700: CODE 34 SERVICES PROCUREMENT NUWCDIVNPT COMMUNICAT…" at bounding box center [588, 69] width 750 height 13
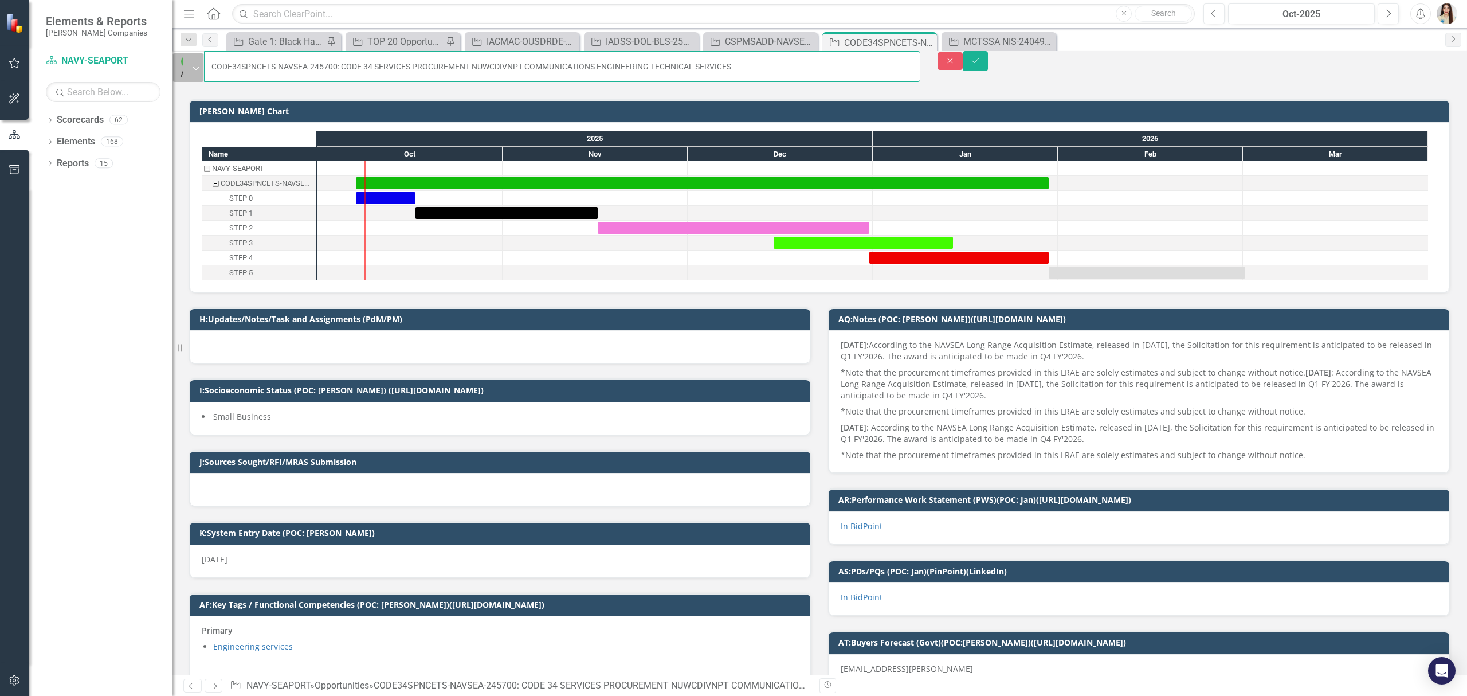
drag, startPoint x: 303, startPoint y: 66, endPoint x: 214, endPoint y: 71, distance: 89.0
click at [214, 71] on div "Active Expand CODE34SPNCETS-NAVSEA-245700: CODE 34 SERVICES PROCUREMENT NUWCDIV…" at bounding box center [546, 66] width 749 height 31
click at [963, 61] on button "Close" at bounding box center [950, 61] width 25 height 18
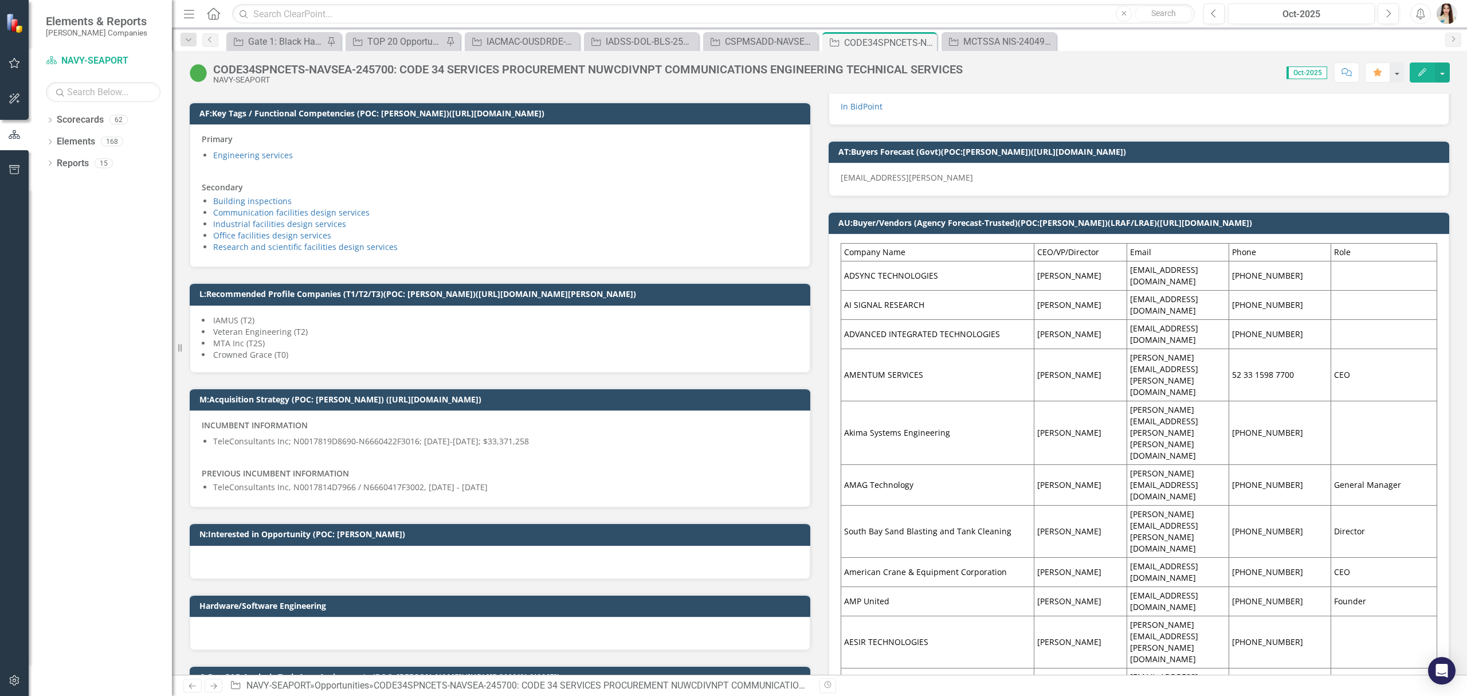
scroll to position [459, 0]
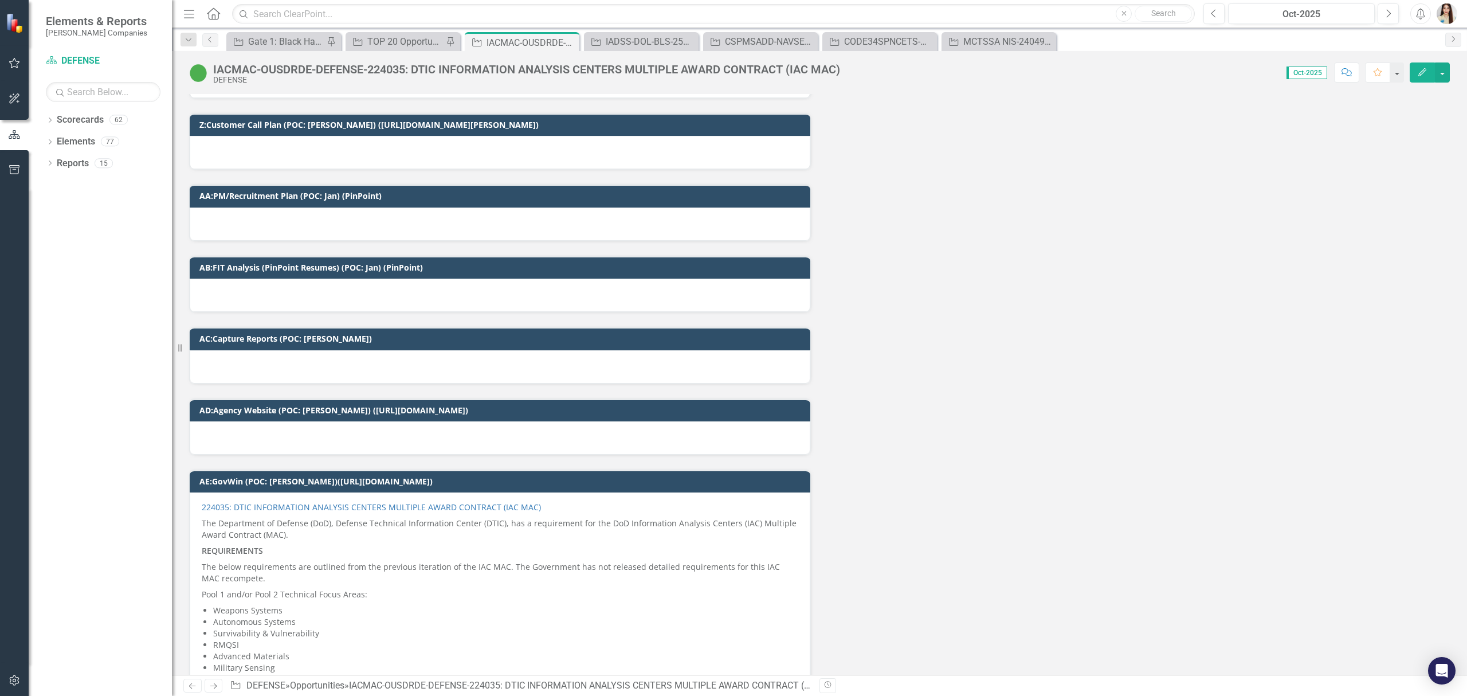
scroll to position [2752, 0]
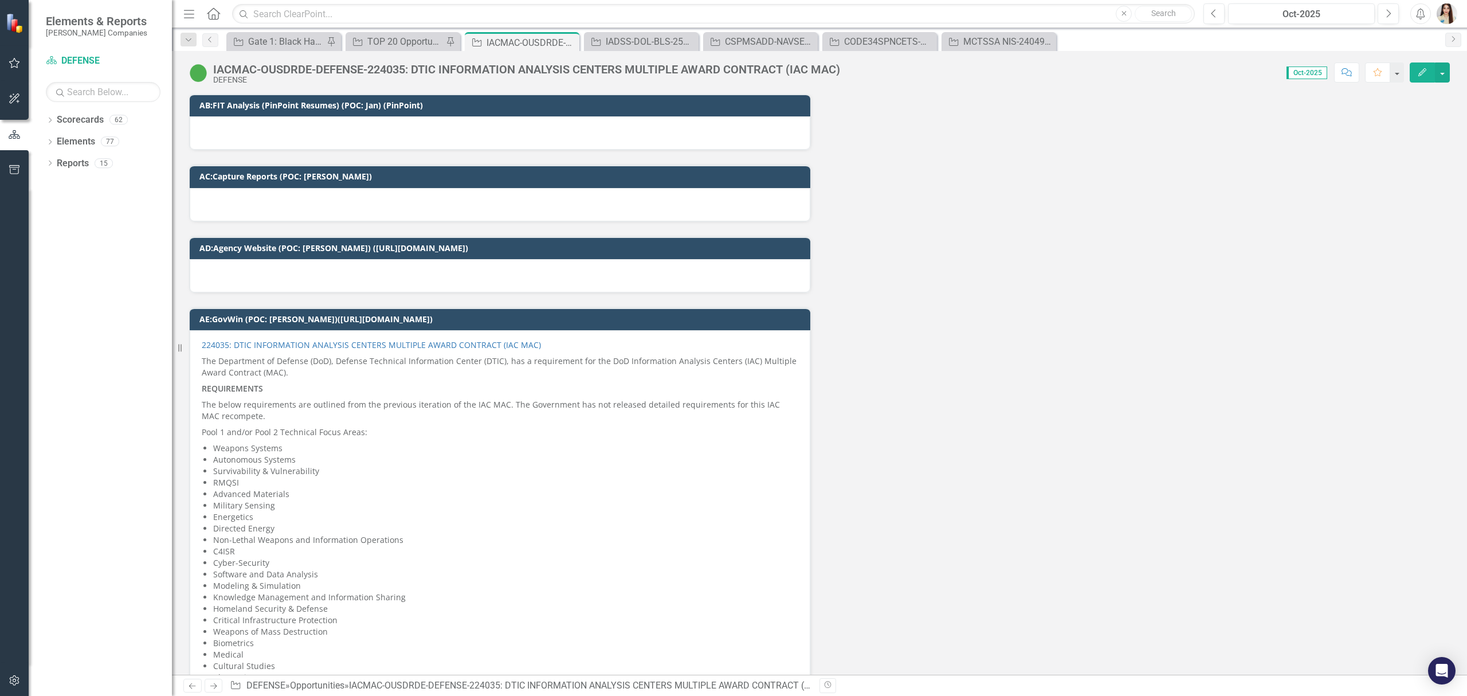
click at [284, 71] on div "IACMAC-OUSDRDE-DEFENSE-224035: DTIC INFORMATION ANALYSIS CENTERS MULTIPLE AWARD…" at bounding box center [526, 69] width 627 height 13
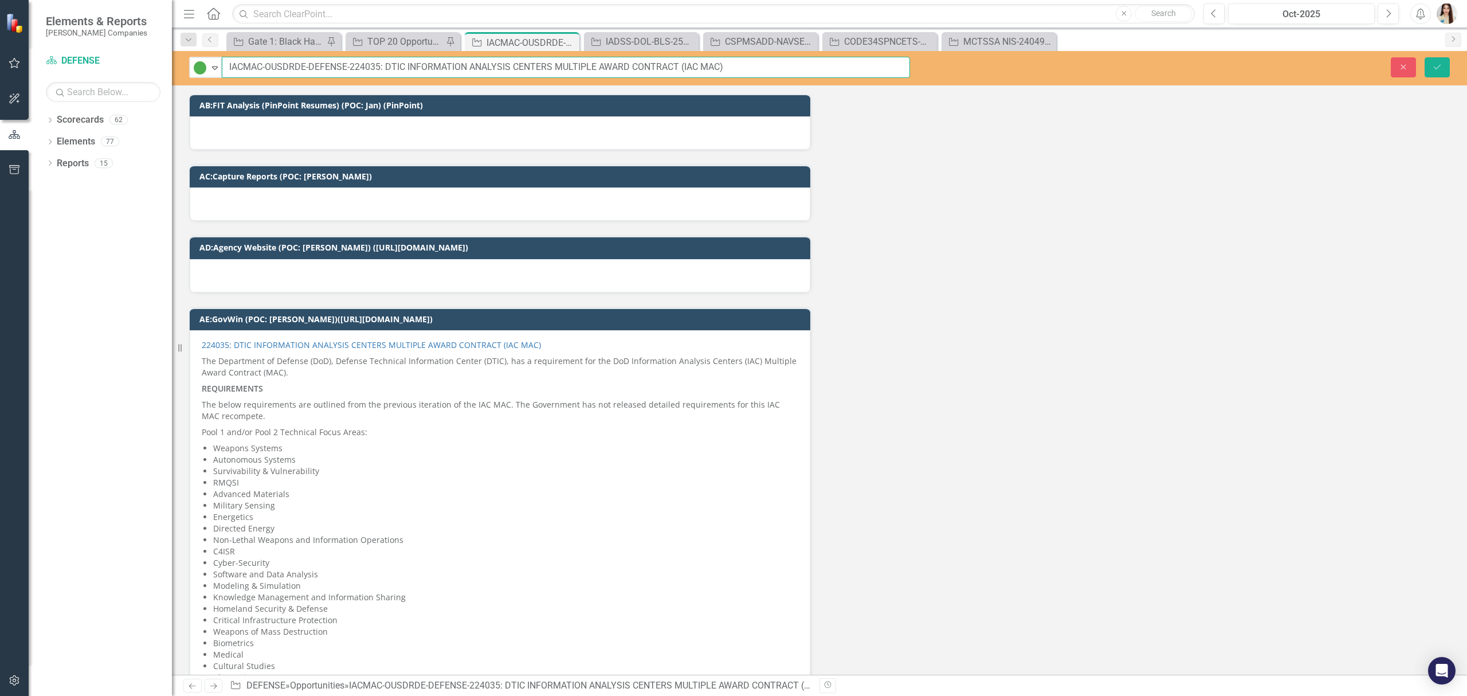
click at [296, 62] on input "IACMAC-OUSDRDE-DEFENSE-224035: DTIC INFORMATION ANALYSIS CENTERS MULTIPLE AWARD…" at bounding box center [566, 67] width 688 height 21
click at [506, 510] on p "Military Sensing" at bounding box center [505, 505] width 585 height 11
